Goal: Transaction & Acquisition: Download file/media

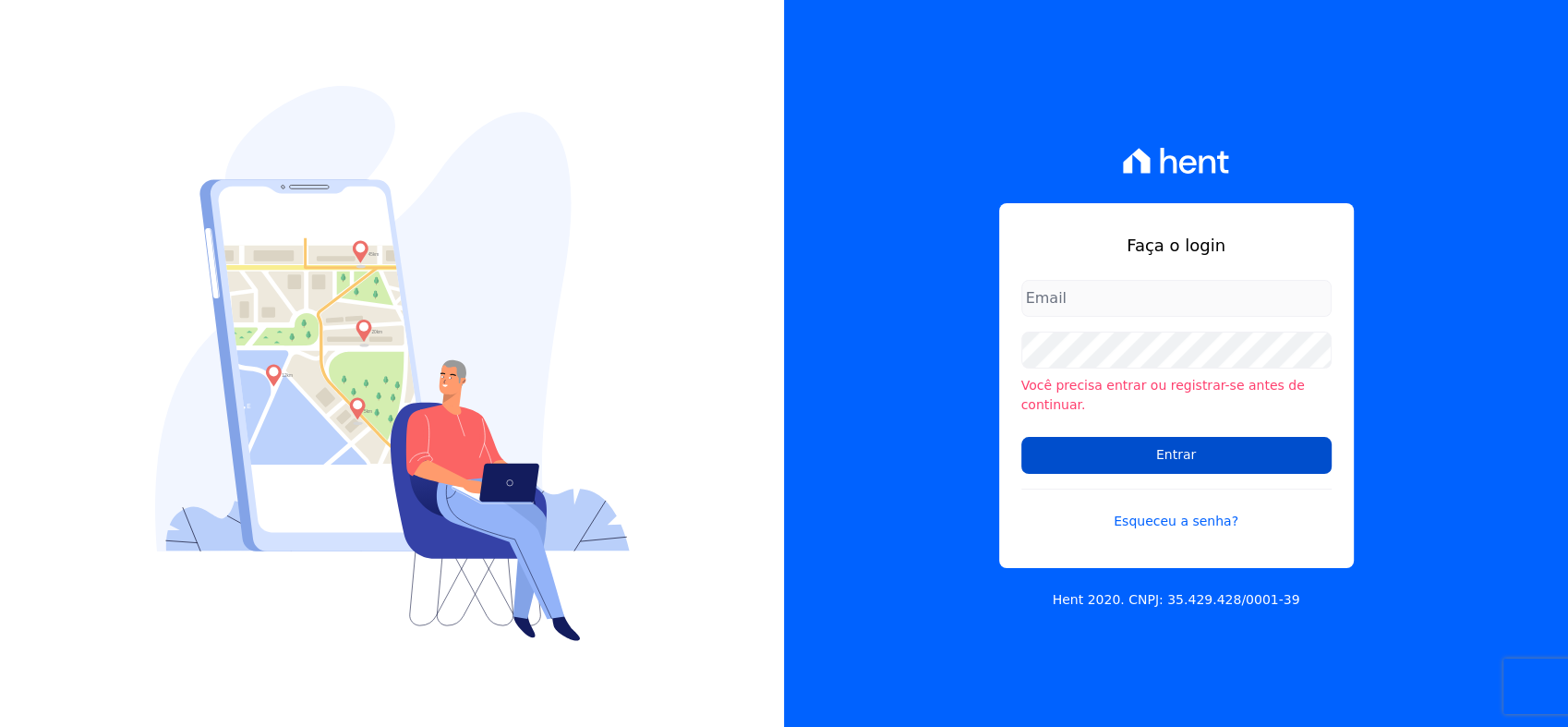
type input "[PERSON_NAME][EMAIL_ADDRESS][PERSON_NAME][DOMAIN_NAME]"
click at [1226, 450] on input "Entrar" at bounding box center [1175, 455] width 310 height 37
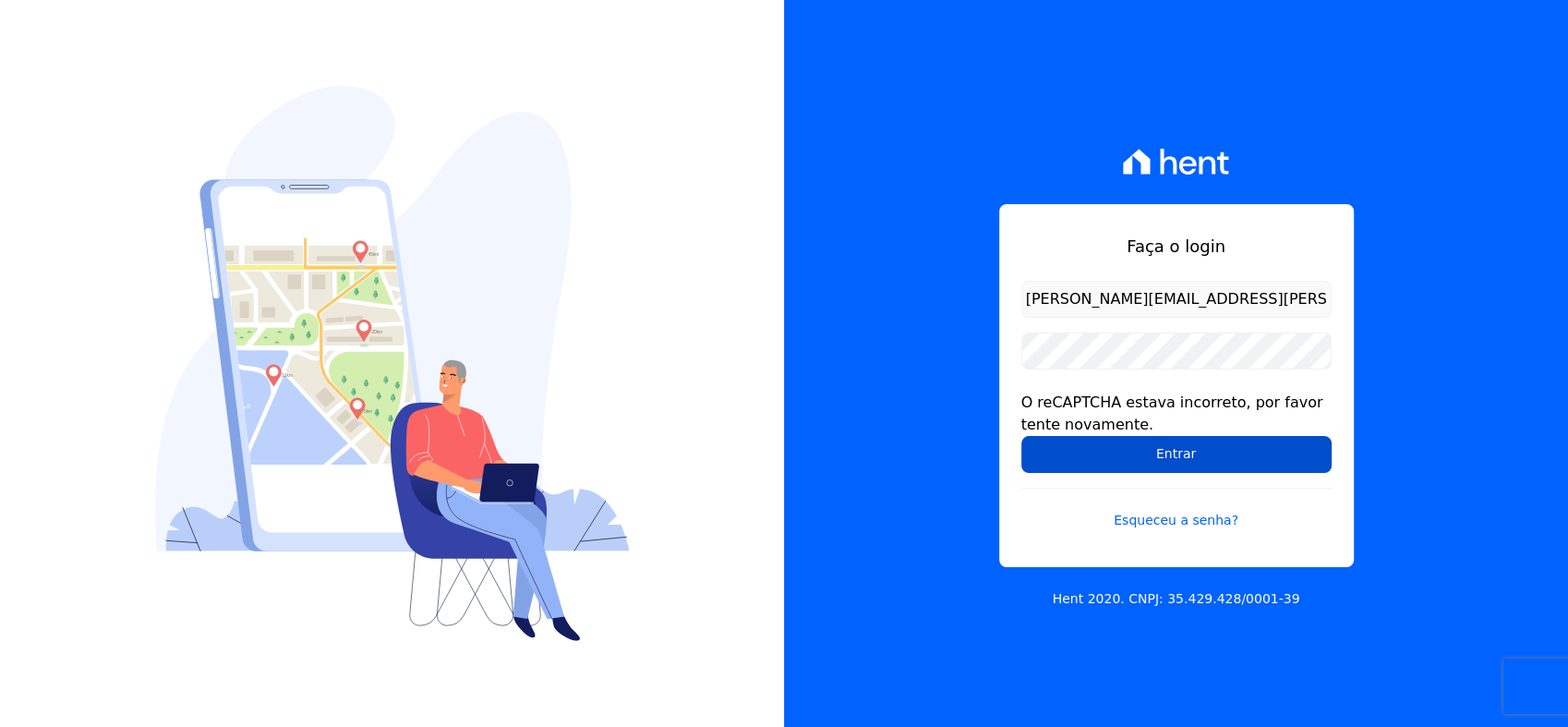
click at [1201, 451] on input "Entrar" at bounding box center [1175, 454] width 310 height 37
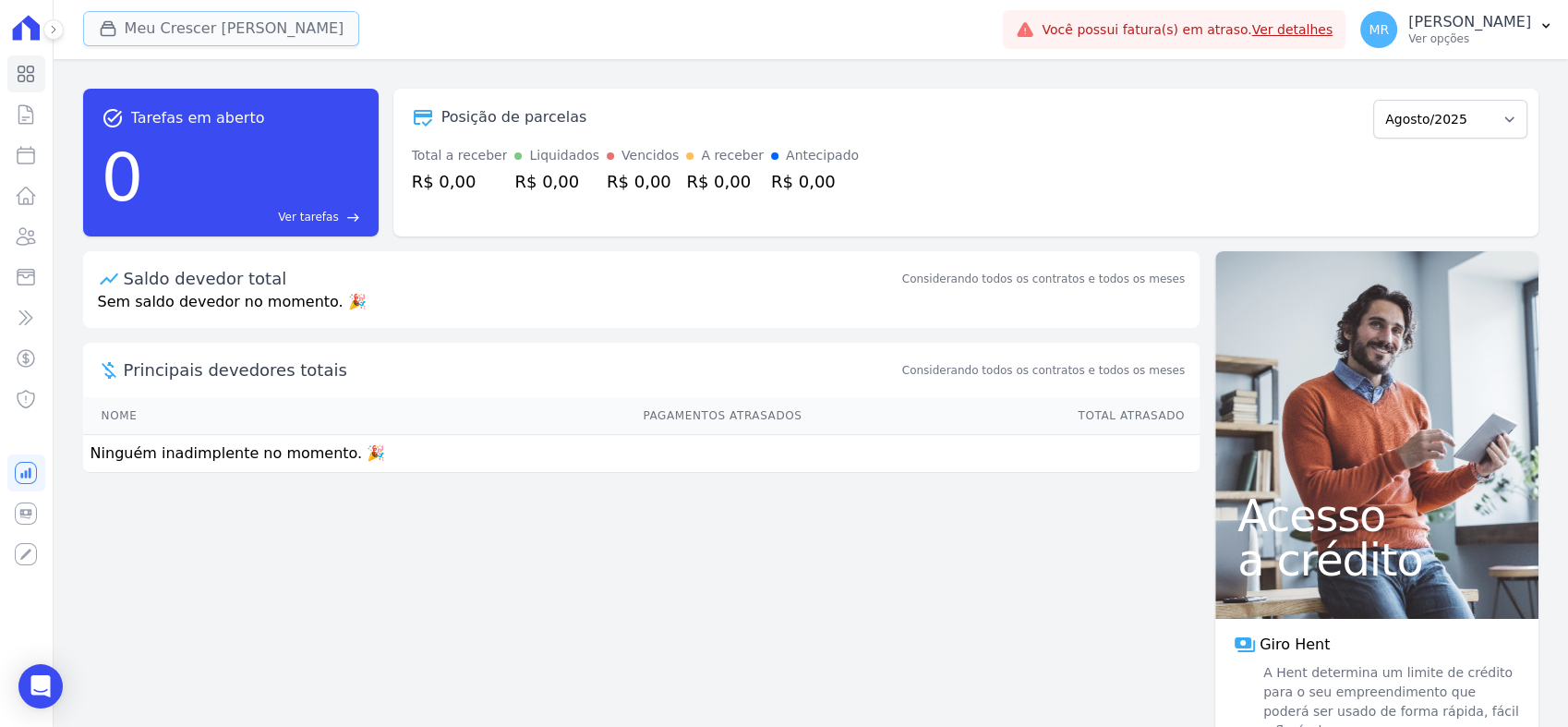
click at [237, 21] on button "Meu Crescer Vila Isabel" at bounding box center [221, 29] width 277 height 35
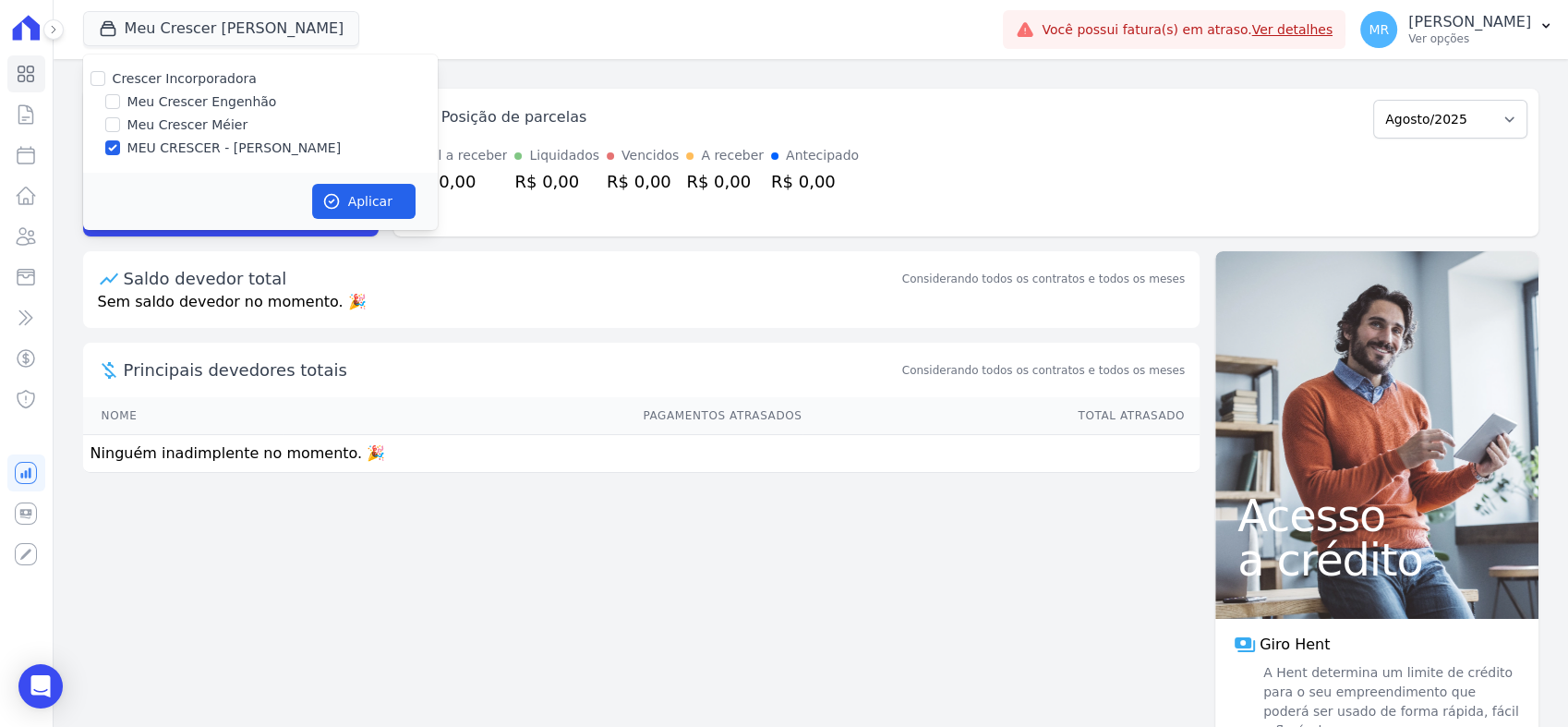
click at [214, 105] on label "Meu Crescer Engenhão" at bounding box center [202, 101] width 150 height 20
click at [120, 105] on input "Meu Crescer Engenhão" at bounding box center [113, 101] width 15 height 15
checkbox input "true"
drag, startPoint x: 236, startPoint y: 148, endPoint x: 321, endPoint y: 180, distance: 90.8
click at [236, 149] on label "MEU CRESCER - VILA ISABEL" at bounding box center [234, 148] width 213 height 20
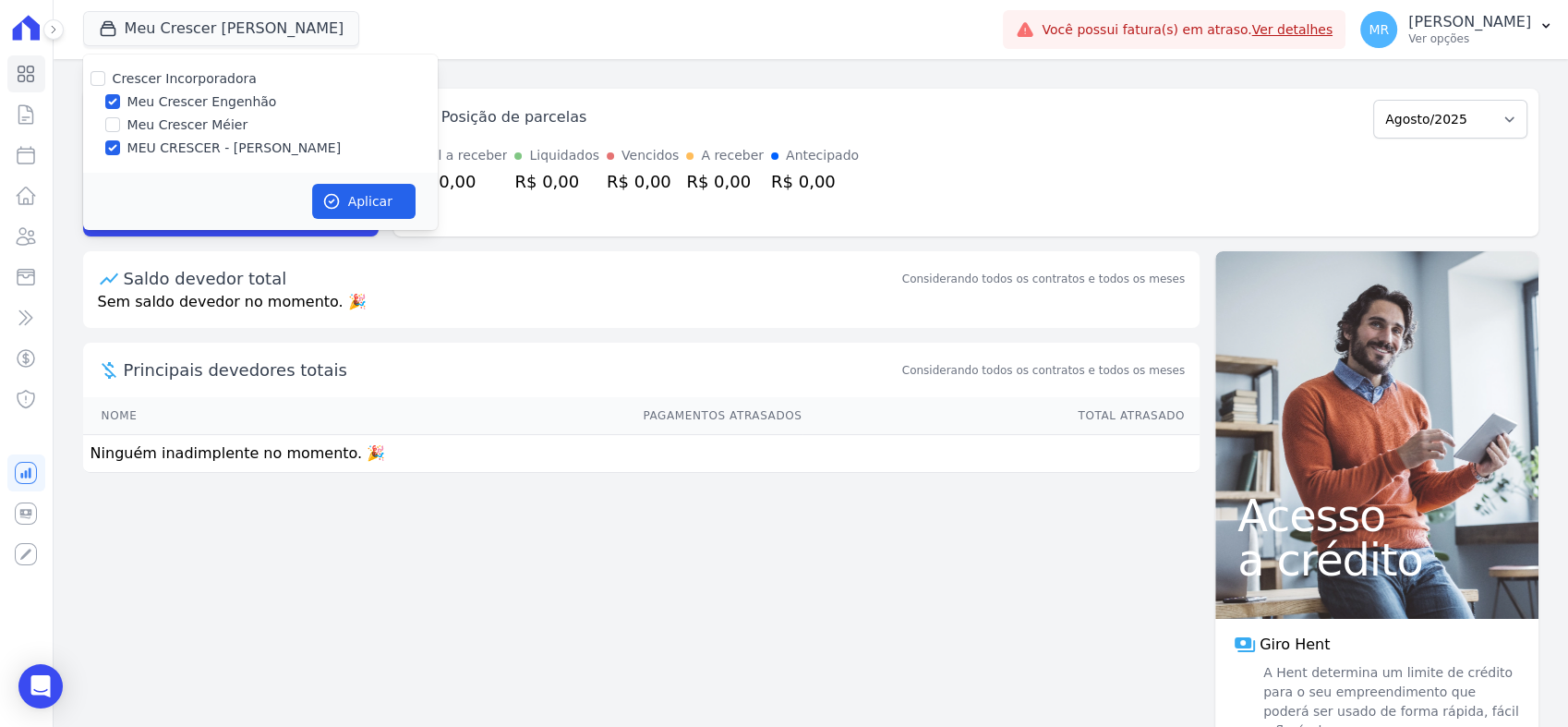
click at [120, 149] on input "MEU CRESCER - VILA ISABEL" at bounding box center [113, 148] width 15 height 15
checkbox input "false"
click at [382, 207] on button "Aplicar" at bounding box center [363, 201] width 103 height 35
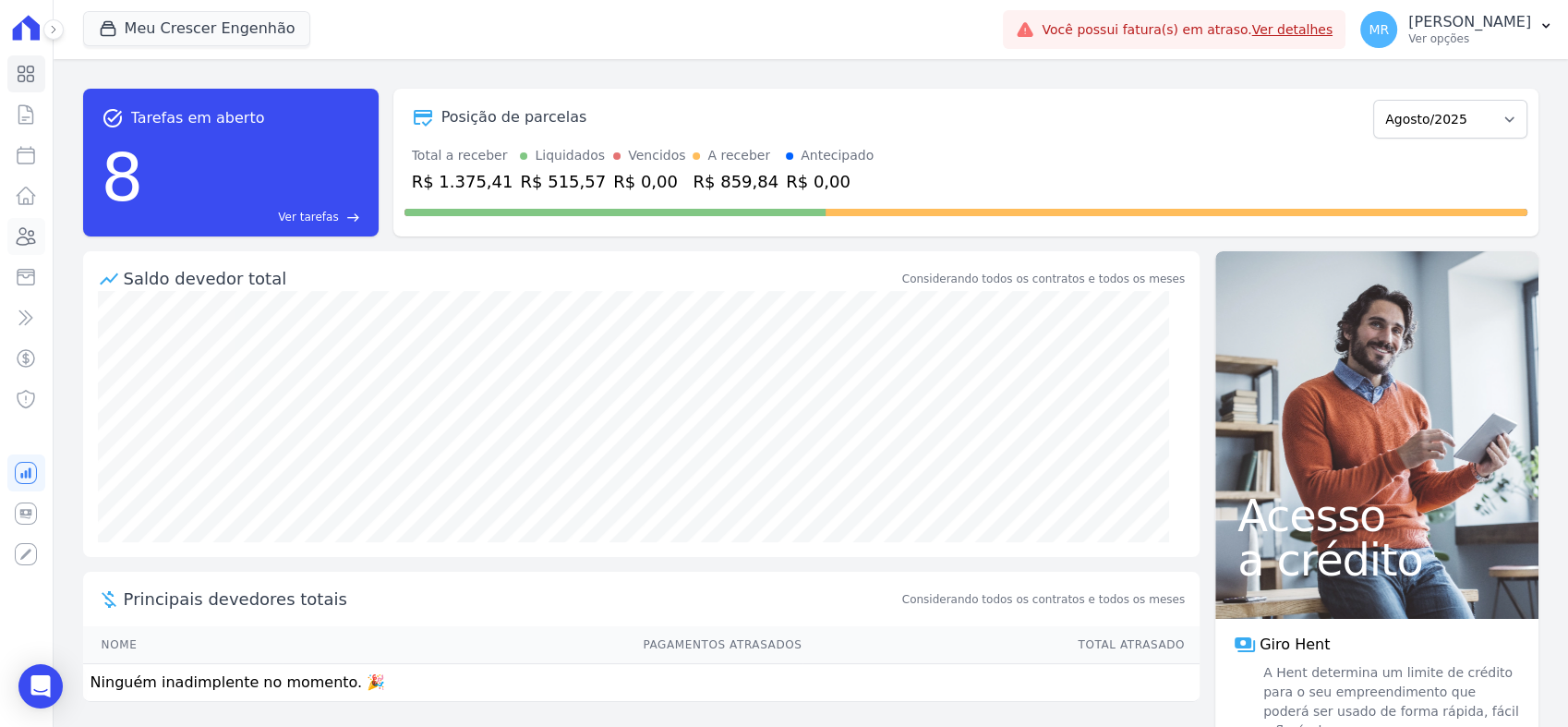
click at [26, 240] on icon at bounding box center [26, 236] width 22 height 22
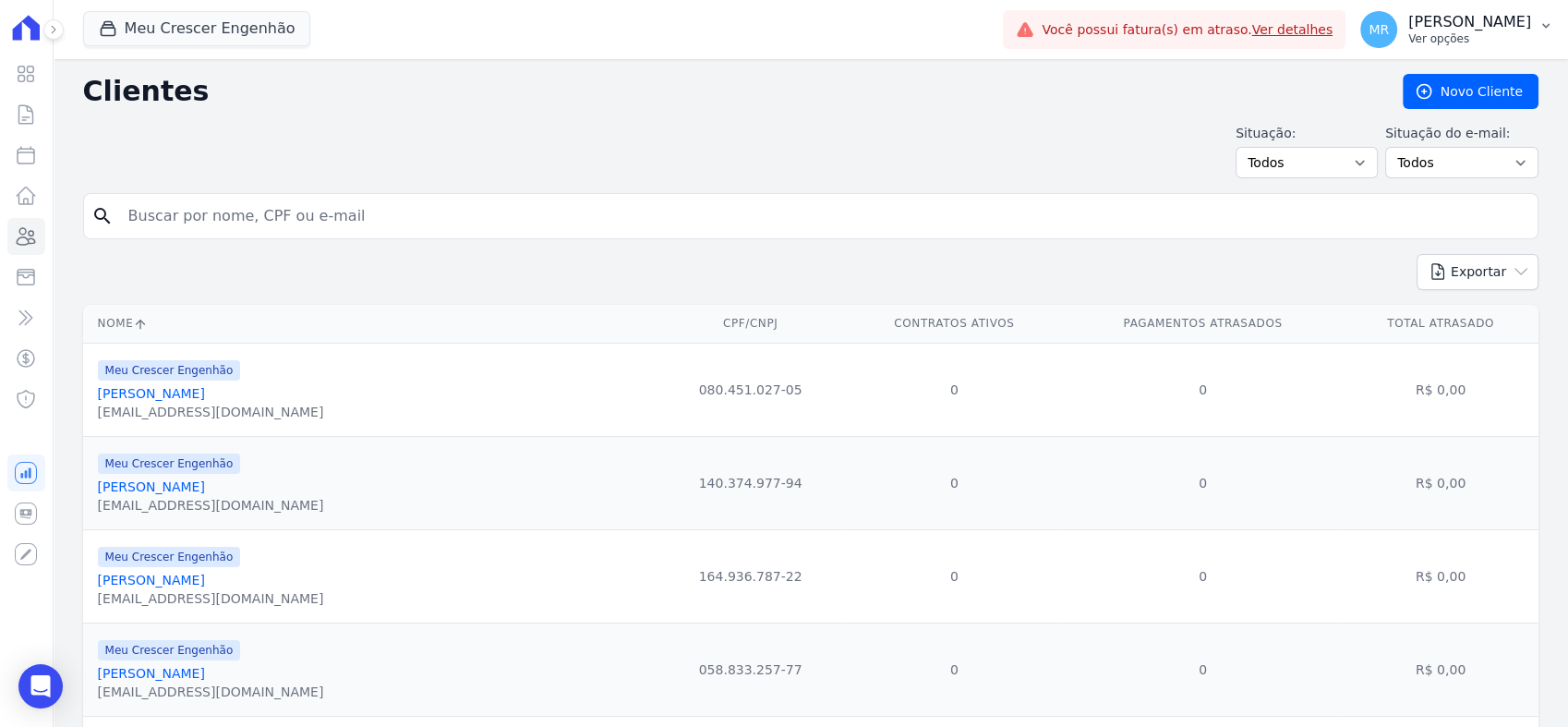
click at [1481, 30] on p "Maria Rossi" at bounding box center [1469, 22] width 123 height 19
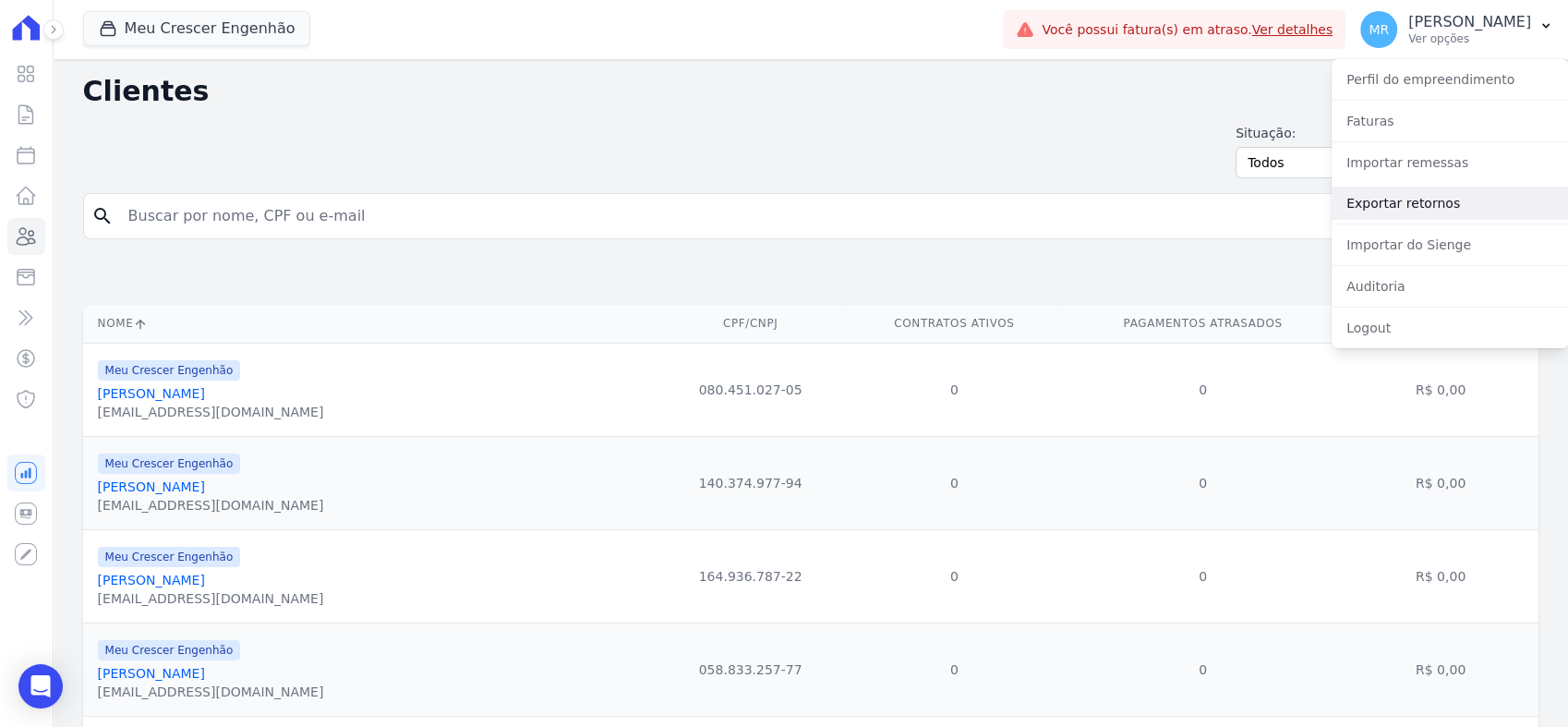
click at [1440, 208] on link "Exportar retornos" at bounding box center [1450, 203] width 236 height 34
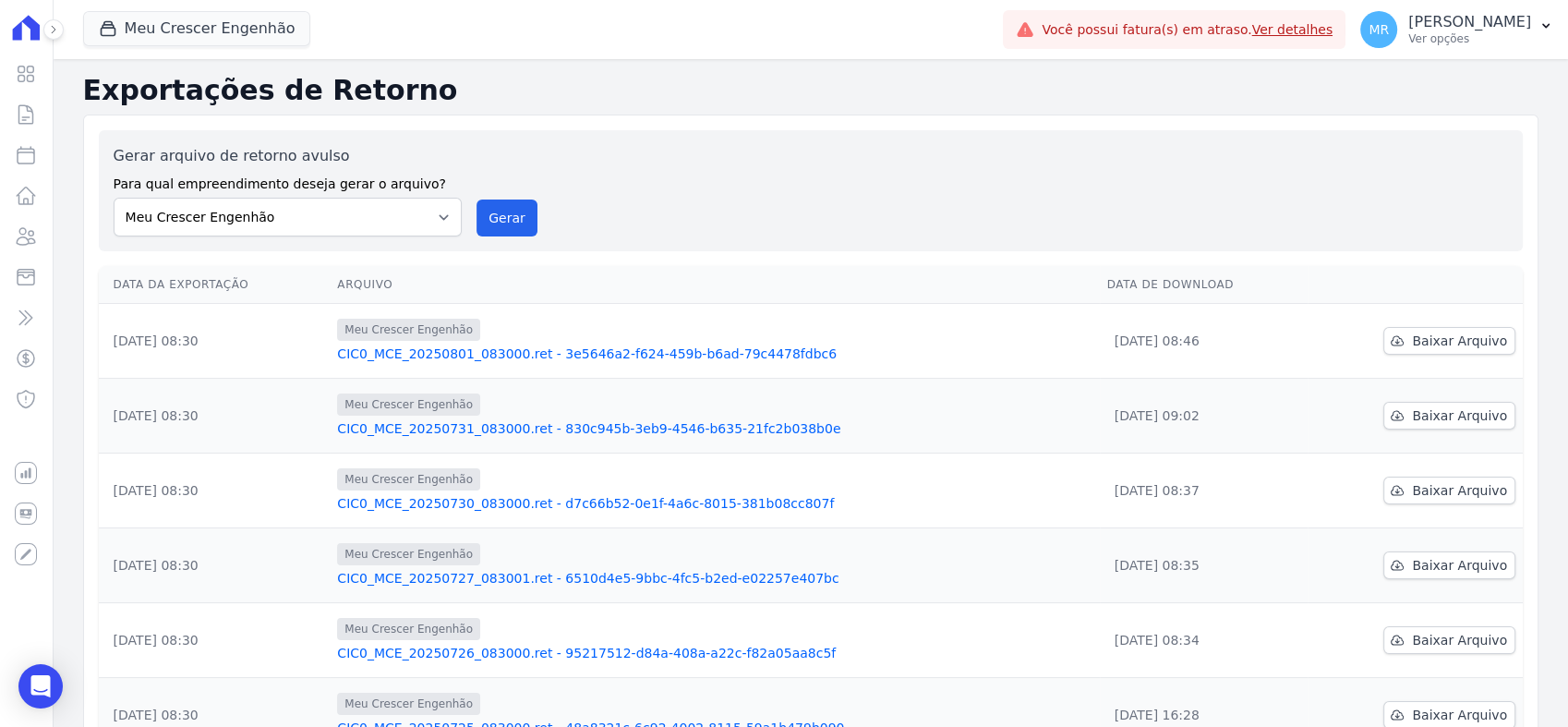
click at [632, 352] on link "CIC0_MCE_20250801_083000.ret - 3e5646a2-f624-459b-b6ad-79c4478fdbc6" at bounding box center [714, 354] width 755 height 19
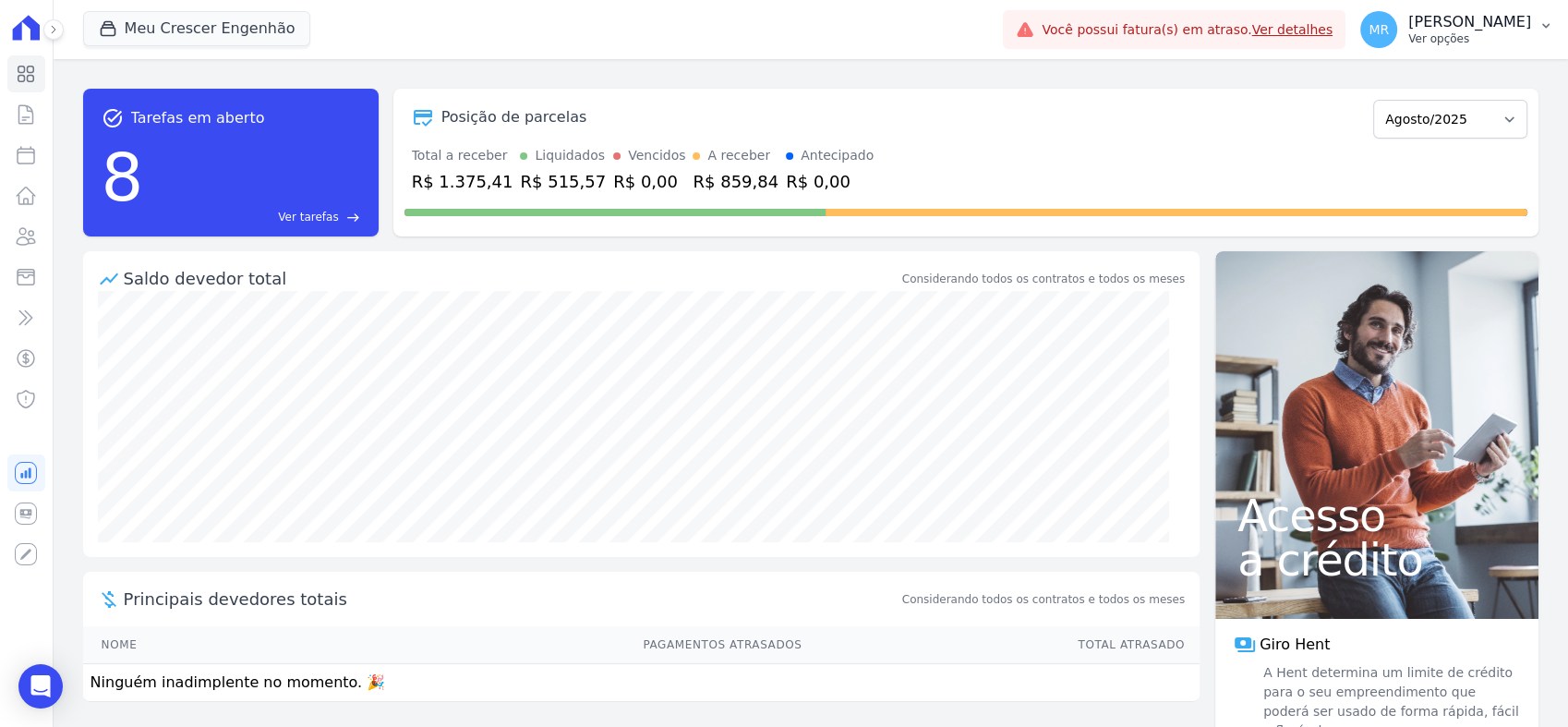
click at [1491, 49] on button "[PERSON_NAME] Ver opções" at bounding box center [1456, 30] width 222 height 52
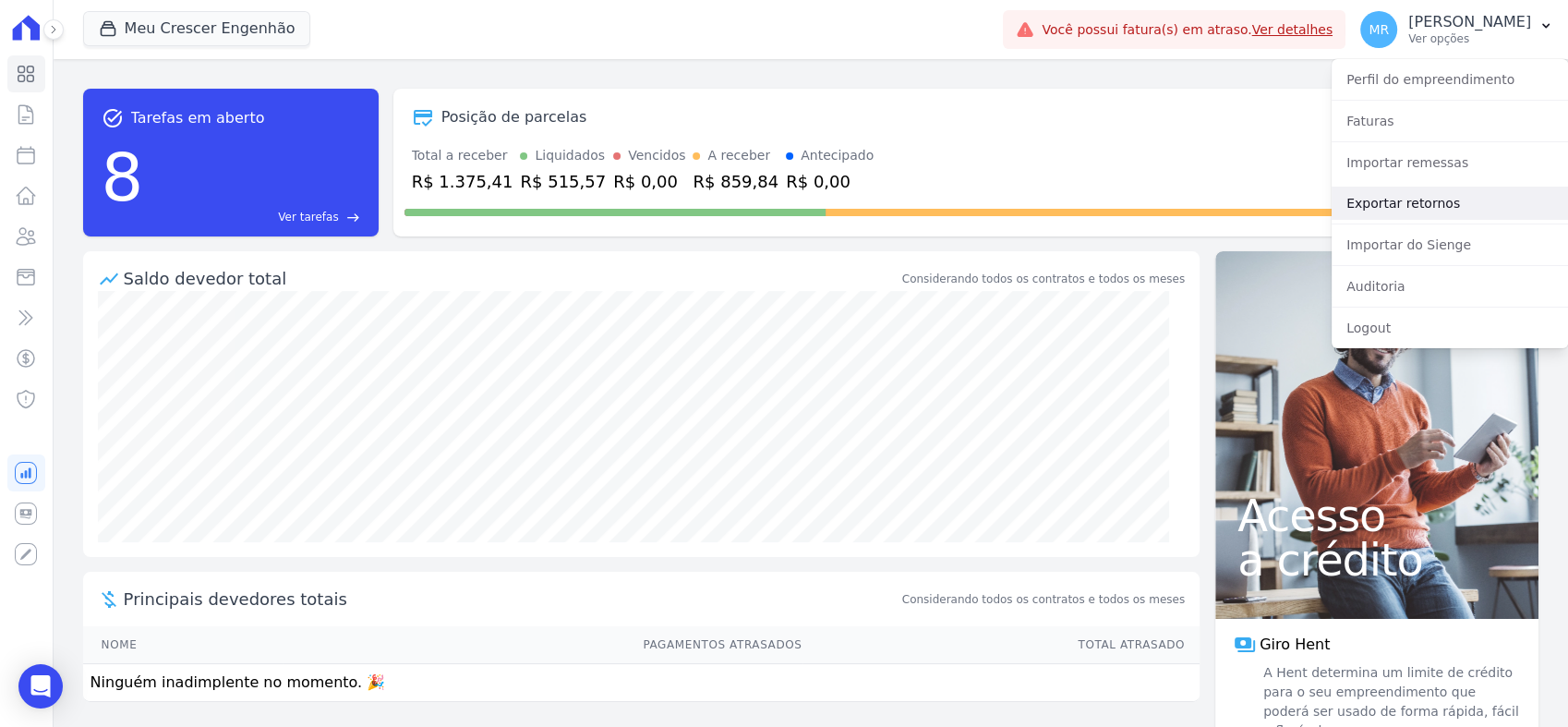
click at [1484, 192] on link "Exportar retornos" at bounding box center [1450, 203] width 236 height 34
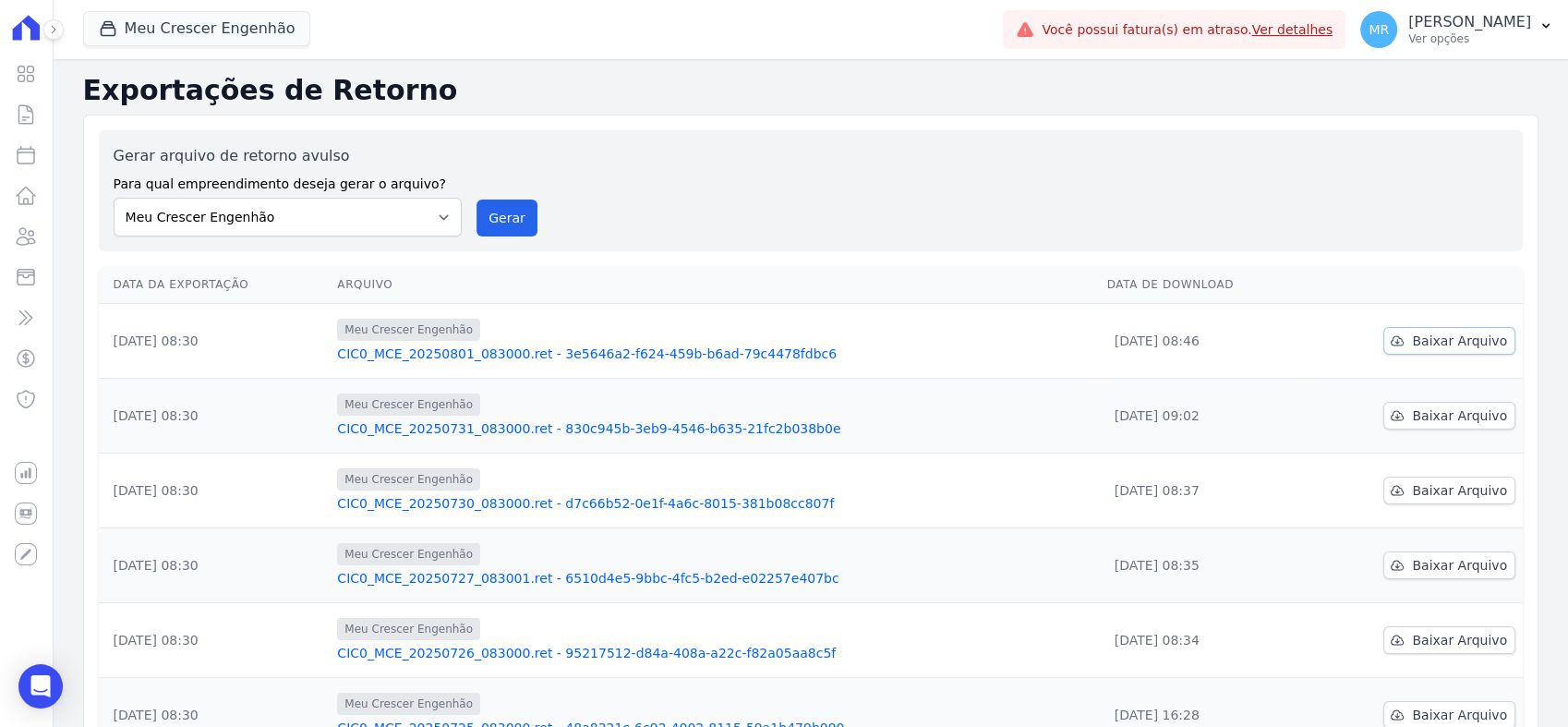
click at [1432, 338] on span "Baixar Arquivo" at bounding box center [1459, 341] width 95 height 19
click at [1437, 409] on span "Baixar Arquivo" at bounding box center [1459, 416] width 95 height 19
